Goal: Information Seeking & Learning: Learn about a topic

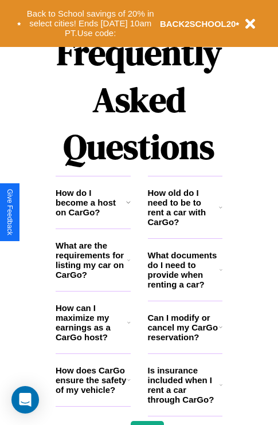
scroll to position [1387, 0]
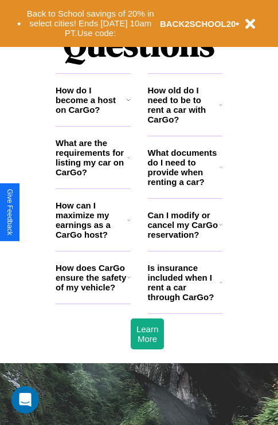
click at [184, 301] on h3 "Is insurance included when I rent a car through CarGo?" at bounding box center [184, 282] width 72 height 39
click at [184, 239] on h3 "Can I modify or cancel my CarGo reservation?" at bounding box center [183, 224] width 71 height 29
click at [93, 238] on h3 "How can I maximize my earnings as a CarGo host?" at bounding box center [92, 219] width 72 height 39
click at [128, 104] on icon at bounding box center [128, 99] width 5 height 9
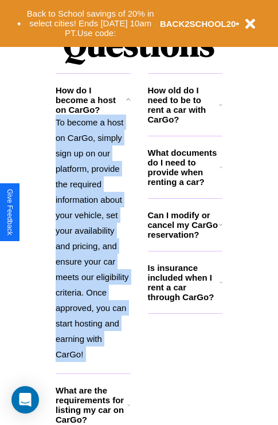
scroll to position [1480, 0]
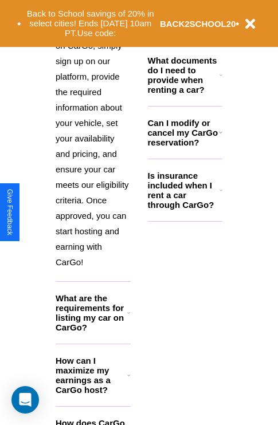
click at [93, 393] on h3 "How can I maximize my earnings as a CarGo host?" at bounding box center [92, 375] width 72 height 39
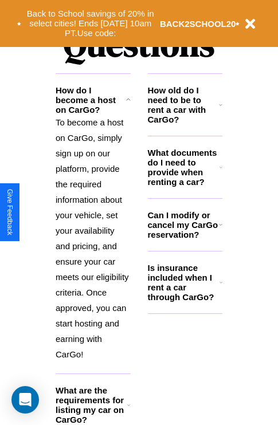
scroll to position [1381, 0]
